Goal: Transaction & Acquisition: Purchase product/service

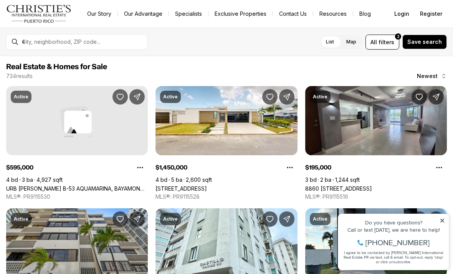
click at [389, 39] on span "filters" at bounding box center [386, 42] width 16 height 8
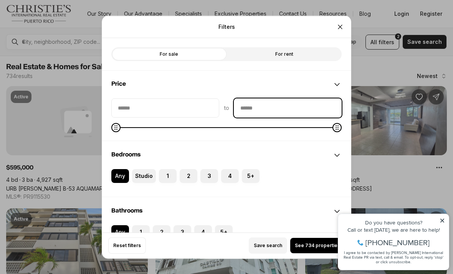
click at [270, 99] on input "priceMax" at bounding box center [287, 107] width 107 height 18
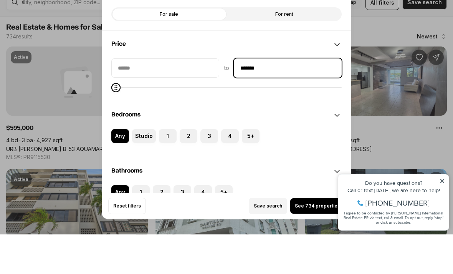
type input "********"
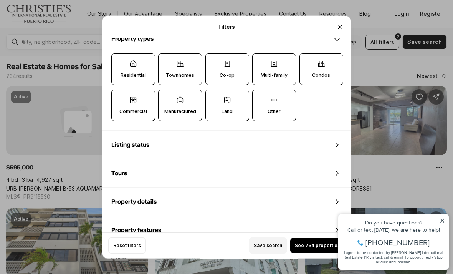
scroll to position [226, 0]
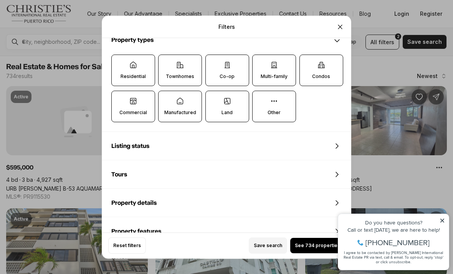
click at [270, 97] on icon at bounding box center [274, 101] width 8 height 8
click at [260, 94] on button "Other" at bounding box center [256, 95] width 8 height 8
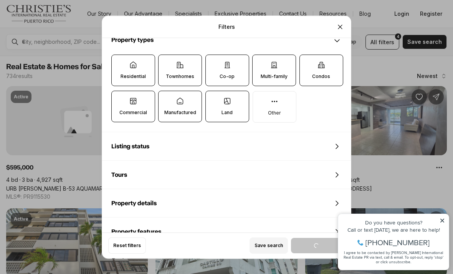
click at [237, 104] on label "Land" at bounding box center [227, 106] width 44 height 31
click at [213, 99] on button "Land" at bounding box center [210, 95] width 8 height 8
click at [179, 98] on icon at bounding box center [180, 101] width 6 height 6
click at [166, 93] on button "Manufactured" at bounding box center [162, 95] width 8 height 8
click at [135, 109] on p "Commercial" at bounding box center [133, 112] width 28 height 6
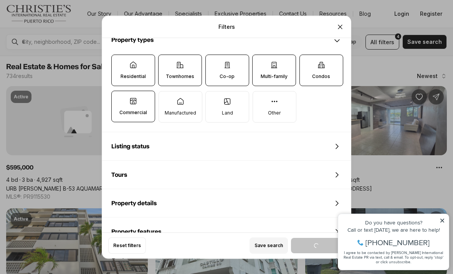
click at [119, 99] on button "Commercial" at bounding box center [116, 95] width 8 height 8
click at [441, 221] on div "Filters Refine your search with more filters For sale For rent Price to *******…" at bounding box center [226, 137] width 453 height 274
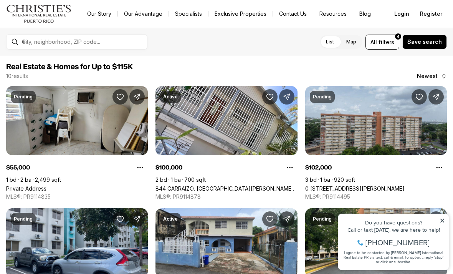
click at [442, 219] on icon at bounding box center [441, 220] width 5 height 5
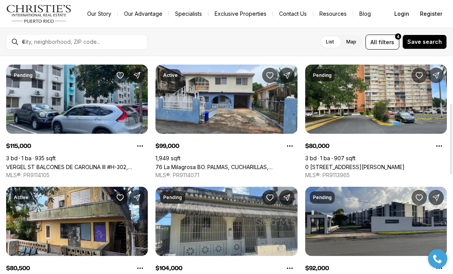
scroll to position [145, 0]
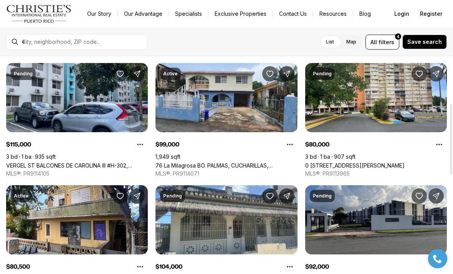
click at [73, 162] on link "VERGEL ST BALCONES DE CAROLINA III #H-302, CAROLINA PR, 00987" at bounding box center [77, 165] width 142 height 7
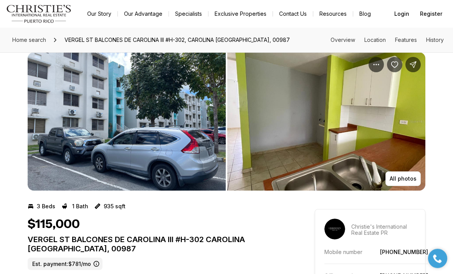
scroll to position [7, 0]
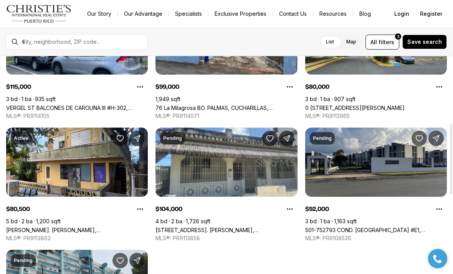
scroll to position [206, 0]
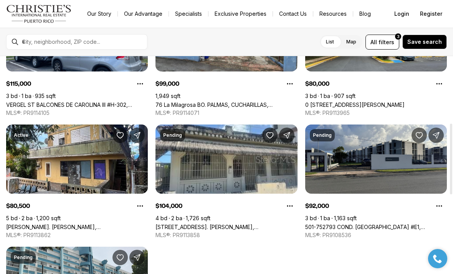
click at [386, 223] on link "501-752793 COND. [GEOGRAPHIC_DATA] #E1, [GEOGRAPHIC_DATA], 00985" at bounding box center [376, 226] width 142 height 7
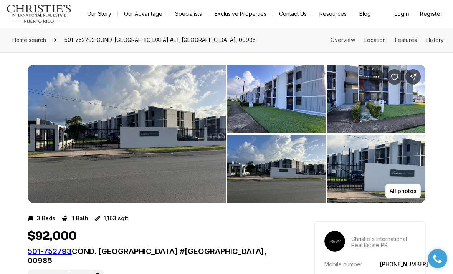
click at [386, 156] on img "View image gallery" at bounding box center [376, 168] width 98 height 68
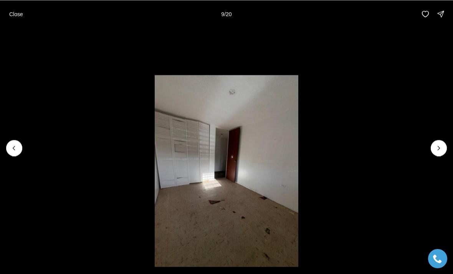
click at [15, 14] on p "Close" at bounding box center [16, 14] width 14 height 6
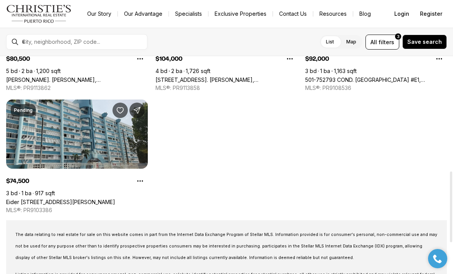
scroll to position [353, 0]
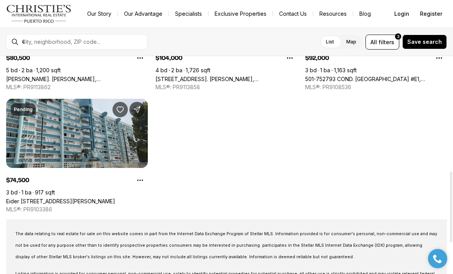
click at [61, 198] on link "Eider [STREET_ADDRESS][PERSON_NAME]" at bounding box center [60, 201] width 109 height 7
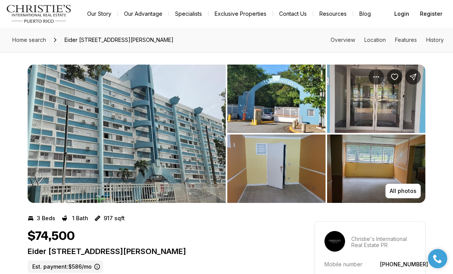
click at [298, 111] on img "View image gallery" at bounding box center [276, 98] width 98 height 68
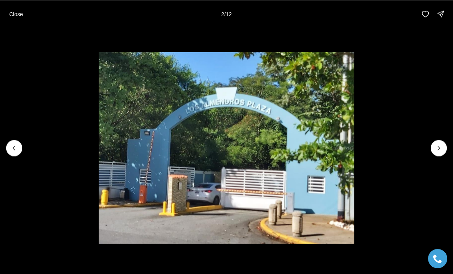
click at [435, 148] on icon "Next slide" at bounding box center [439, 148] width 8 height 8
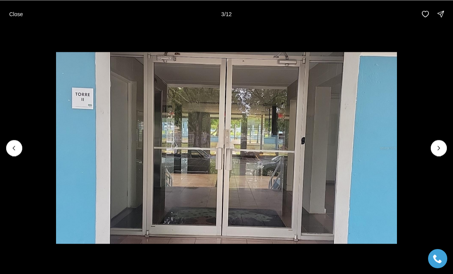
click at [439, 150] on icon "Next slide" at bounding box center [439, 148] width 8 height 8
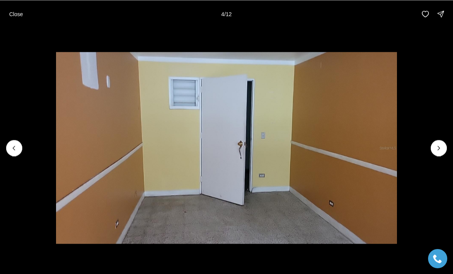
click at [436, 148] on icon "Next slide" at bounding box center [439, 148] width 8 height 8
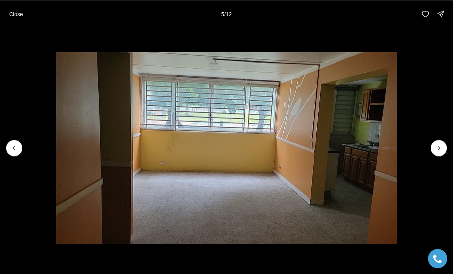
click at [436, 150] on icon "Next slide" at bounding box center [439, 148] width 8 height 8
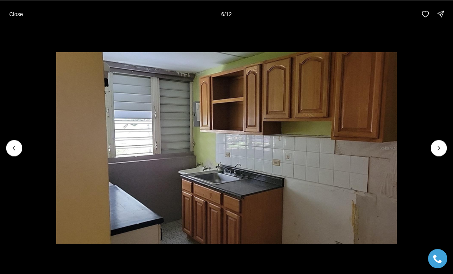
click at [437, 149] on icon "Next slide" at bounding box center [439, 148] width 8 height 8
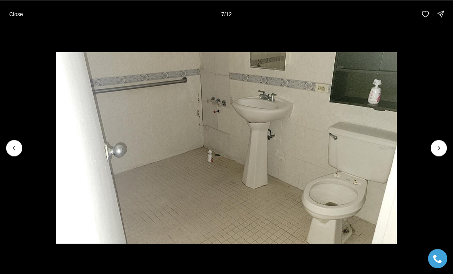
click at [437, 148] on icon "Next slide" at bounding box center [439, 148] width 8 height 8
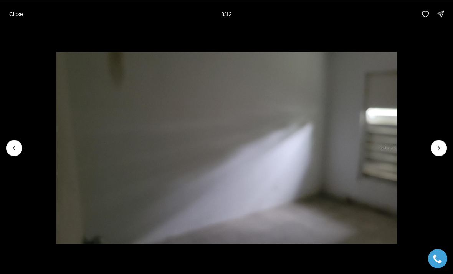
click at [439, 149] on icon "Next slide" at bounding box center [439, 148] width 8 height 8
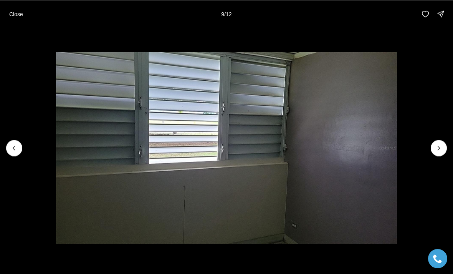
click at [436, 149] on icon "Next slide" at bounding box center [439, 148] width 8 height 8
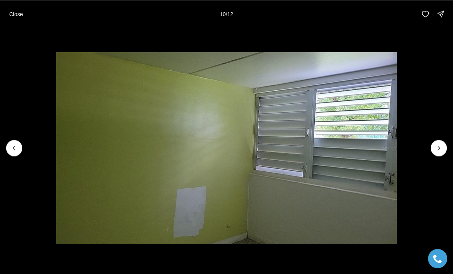
click at [437, 147] on icon "Next slide" at bounding box center [439, 148] width 8 height 8
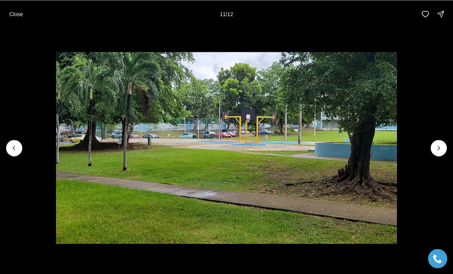
click at [437, 148] on icon "Next slide" at bounding box center [439, 148] width 8 height 8
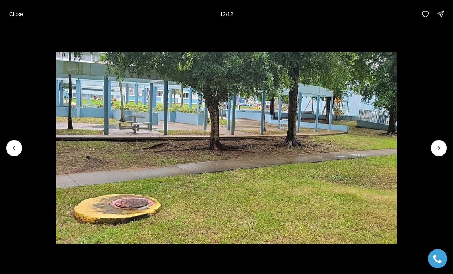
click at [437, 150] on div at bounding box center [438, 148] width 16 height 16
click at [438, 152] on div at bounding box center [438, 148] width 16 height 16
click at [439, 150] on div at bounding box center [438, 148] width 16 height 16
click at [440, 148] on div at bounding box center [438, 148] width 16 height 16
click at [12, 16] on p "Close" at bounding box center [16, 14] width 14 height 6
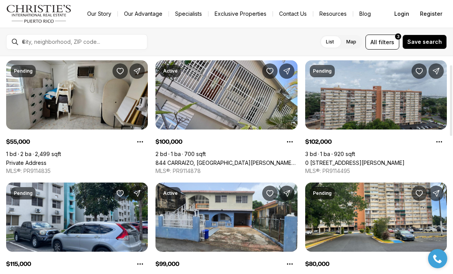
scroll to position [24, 0]
